Goal: Find specific page/section: Find specific page/section

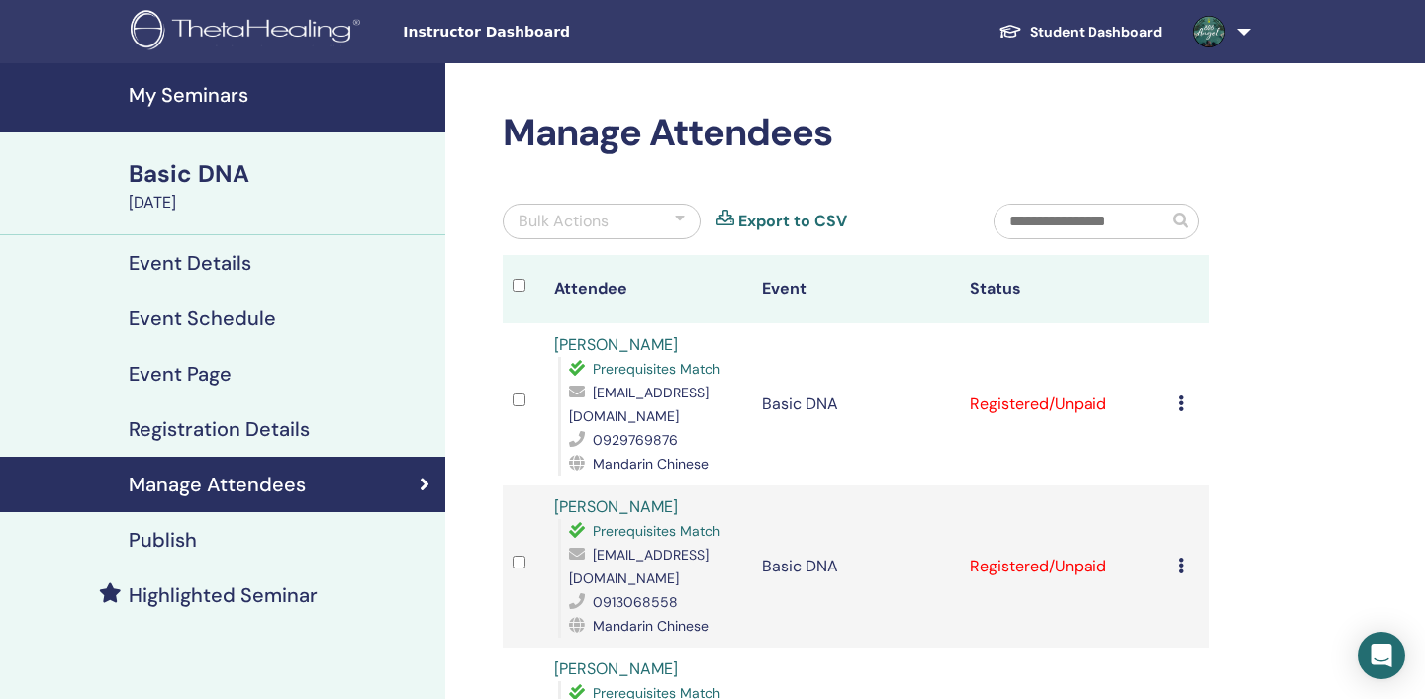
click at [211, 93] on h4 "My Seminars" at bounding box center [281, 95] width 305 height 24
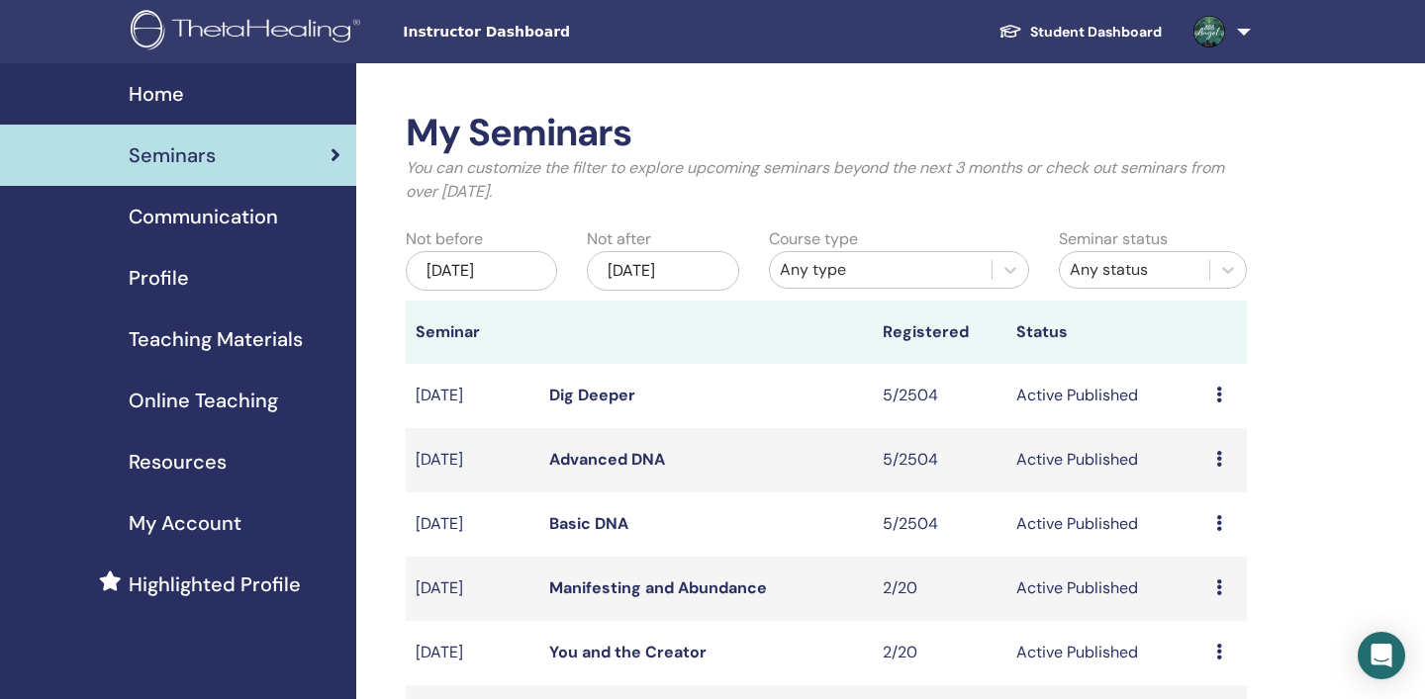
click at [1220, 400] on icon at bounding box center [1219, 395] width 6 height 16
click at [1206, 477] on link "Attendees" at bounding box center [1211, 475] width 75 height 21
